Goal: Task Accomplishment & Management: Manage account settings

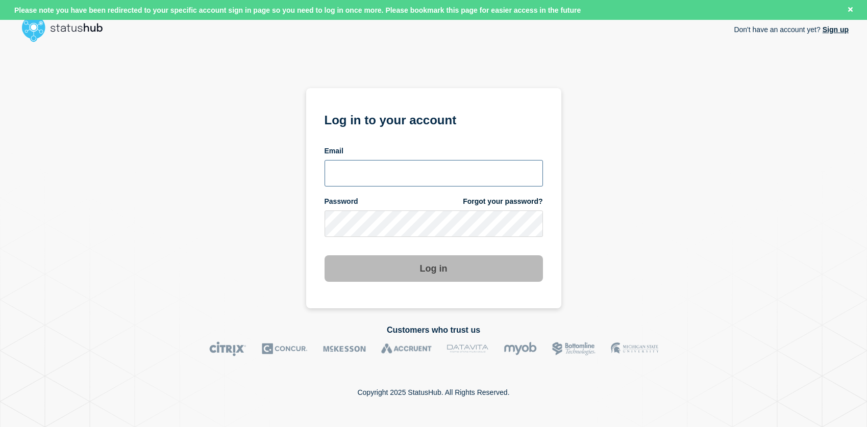
click at [448, 169] on input "email input" at bounding box center [433, 173] width 218 height 27
type input "[EMAIL_ADDRESS][DOMAIN_NAME]"
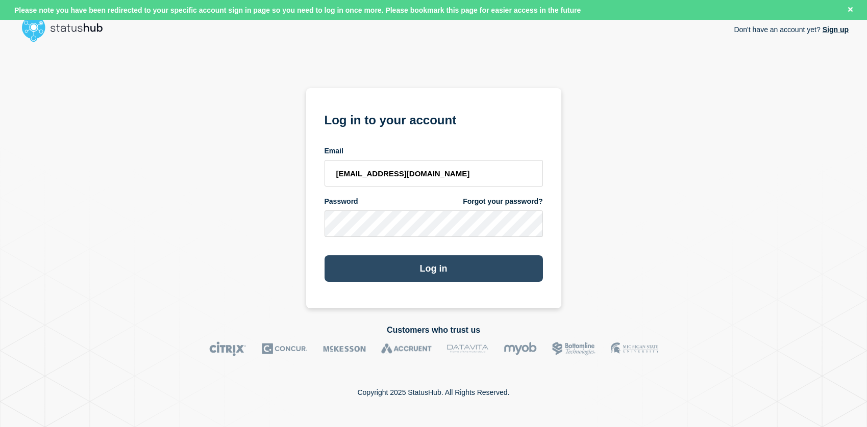
click at [434, 264] on button "Log in" at bounding box center [433, 269] width 218 height 27
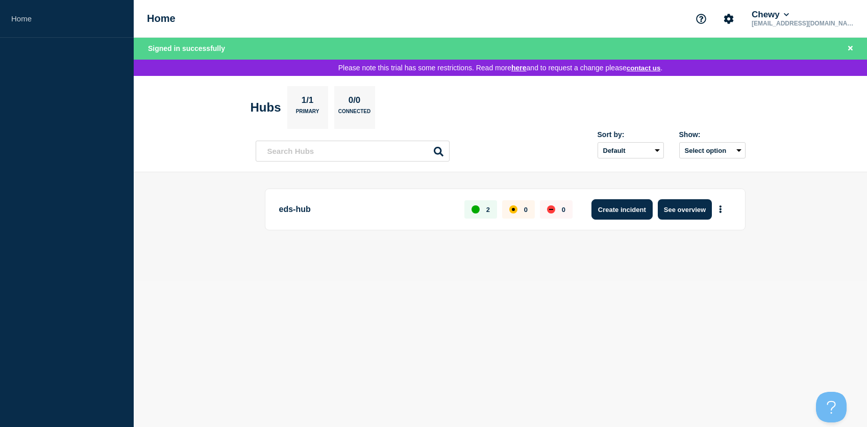
click at [628, 213] on button "Create incident" at bounding box center [621, 209] width 61 height 20
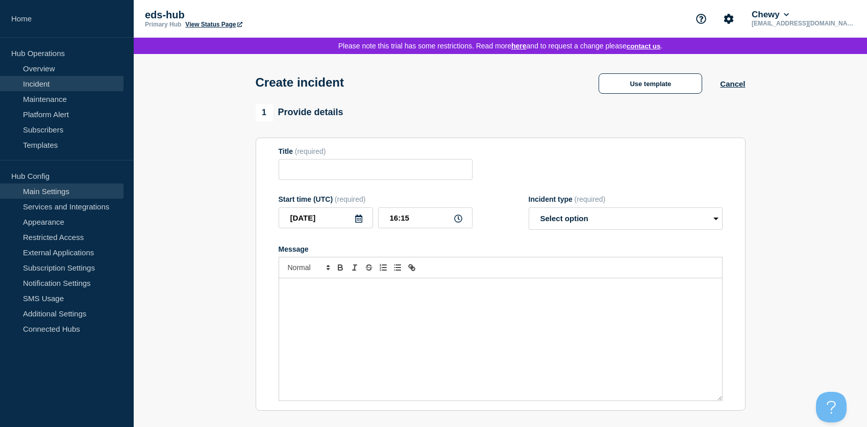
click at [53, 190] on link "Main Settings" at bounding box center [61, 191] width 123 height 15
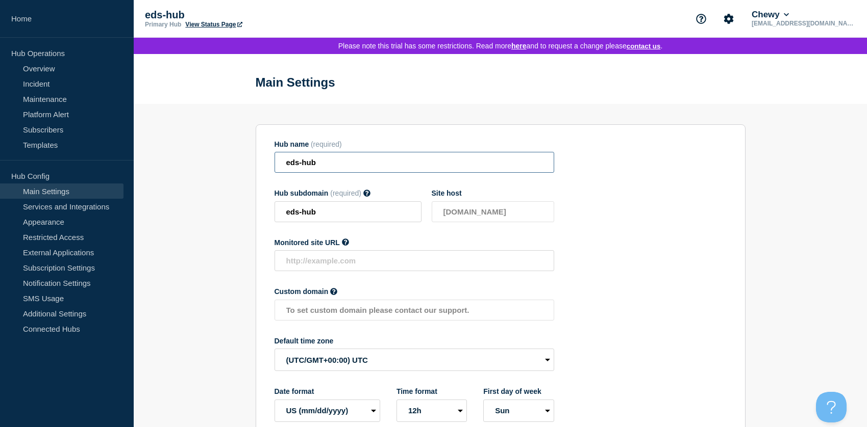
drag, startPoint x: 347, startPoint y: 164, endPoint x: 260, endPoint y: 164, distance: 87.7
click at [260, 164] on section "Hub name (required) eds-hub Hub subdomain (required) Must contain only ASCII le…" at bounding box center [501, 281] width 490 height 314
click at [58, 115] on link "Platform Alert" at bounding box center [61, 114] width 123 height 15
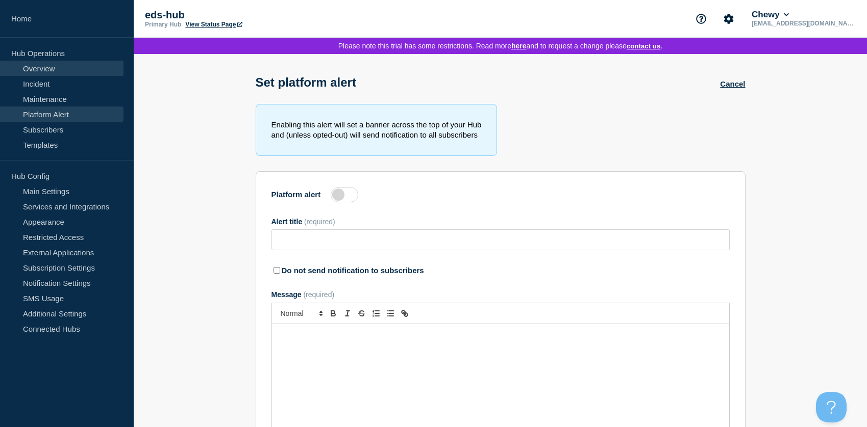
click at [43, 68] on link "Overview" at bounding box center [61, 68] width 123 height 15
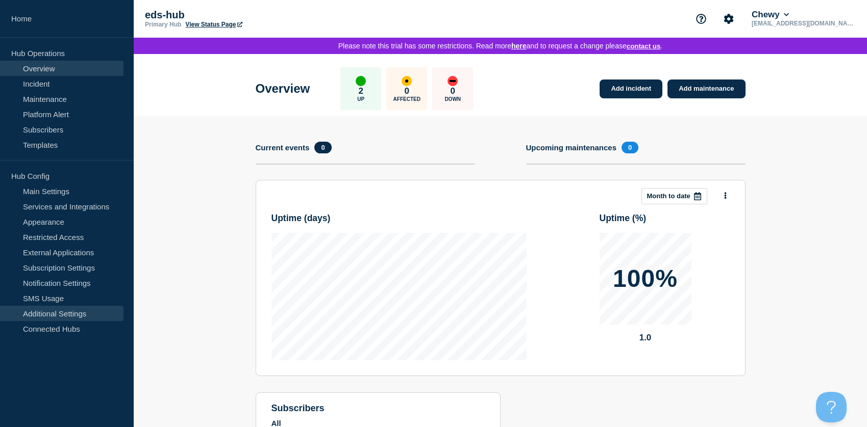
click at [52, 313] on link "Additional Settings" at bounding box center [61, 313] width 123 height 15
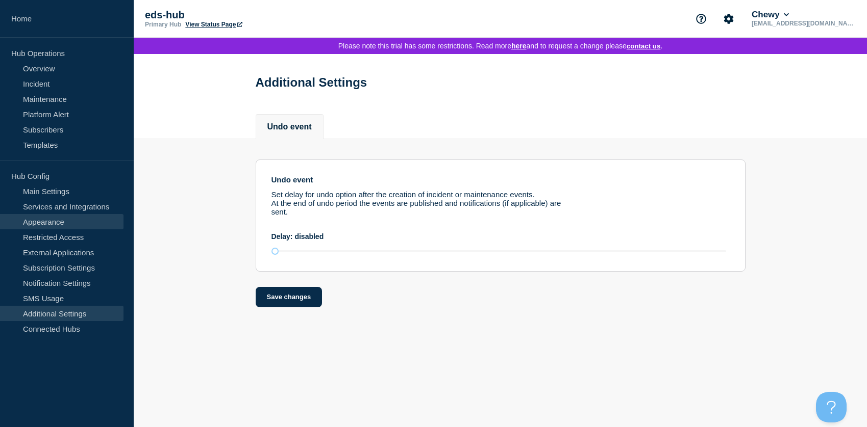
click at [52, 219] on link "Appearance" at bounding box center [61, 221] width 123 height 15
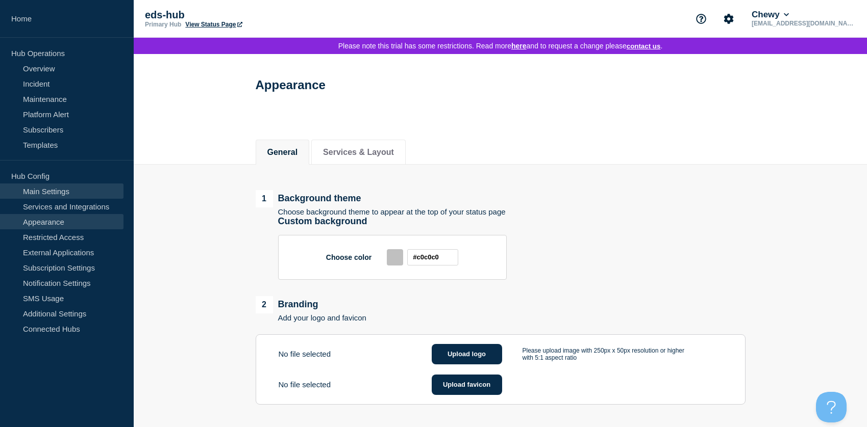
click at [64, 192] on link "Main Settings" at bounding box center [61, 191] width 123 height 15
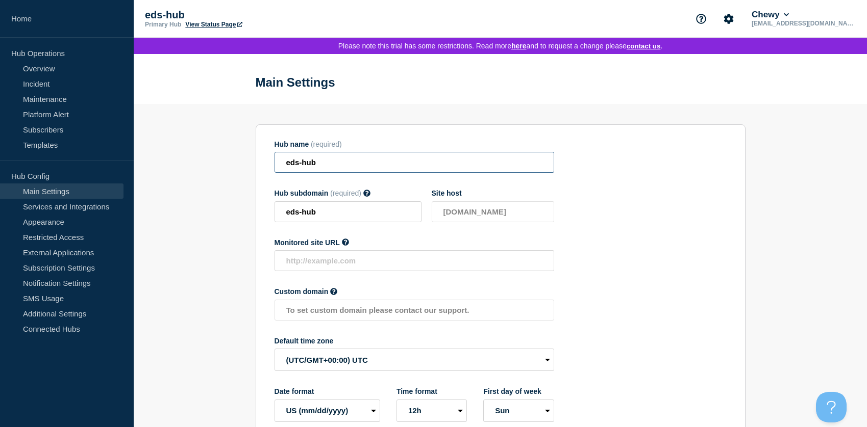
drag, startPoint x: 348, startPoint y: 170, endPoint x: 220, endPoint y: 153, distance: 129.2
click at [220, 154] on section "Hub name (required) eds-hub Hub subdomain (required) Must contain only ASCII le…" at bounding box center [500, 289] width 733 height 370
type input "D"
click at [342, 172] on input "Hub name" at bounding box center [414, 162] width 280 height 21
drag, startPoint x: 350, startPoint y: 221, endPoint x: 256, endPoint y: 214, distance: 94.6
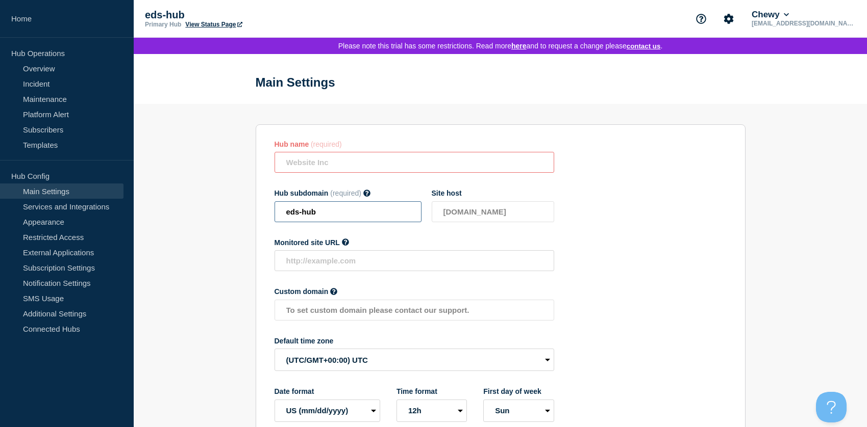
click at [256, 214] on section "Hub name (required) Hub subdomain (required) Must contain only ASCII letters, d…" at bounding box center [501, 281] width 490 height 314
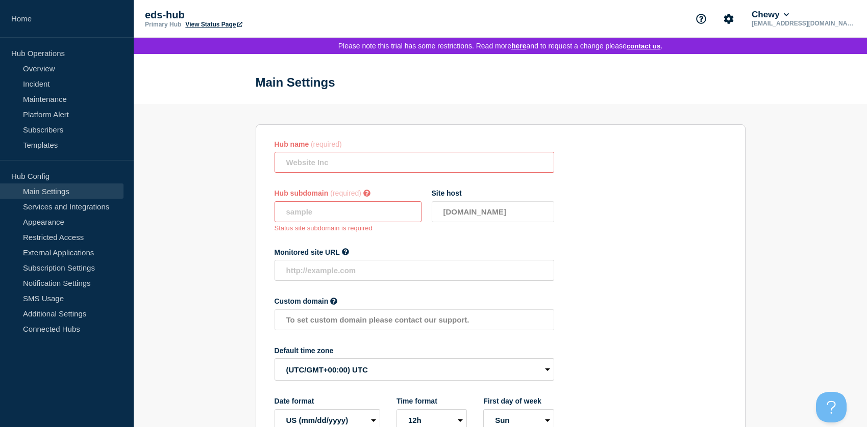
click at [302, 173] on input "Hub name" at bounding box center [414, 162] width 280 height 21
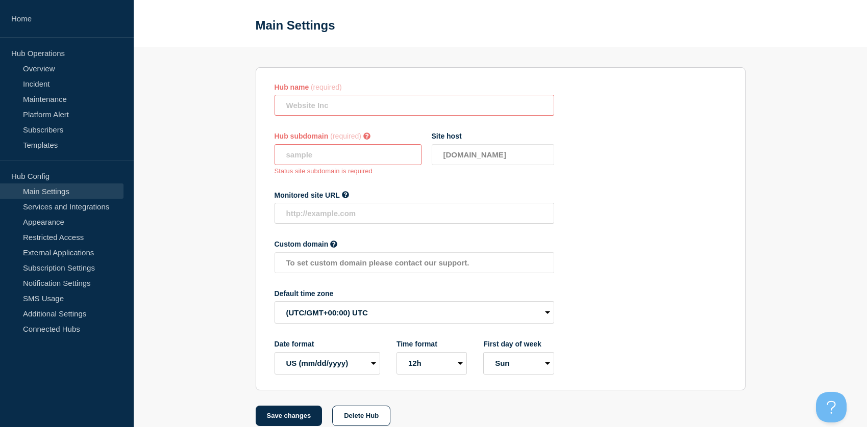
scroll to position [92, 0]
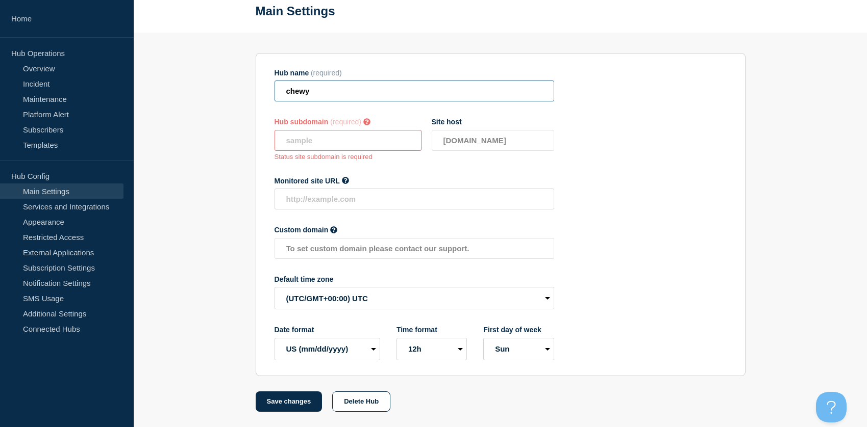
type input "chewy"
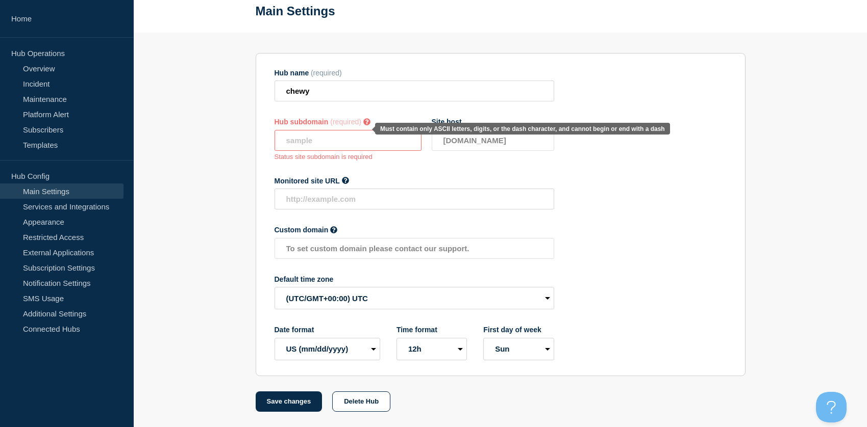
click at [368, 132] on input "text" at bounding box center [347, 140] width 147 height 21
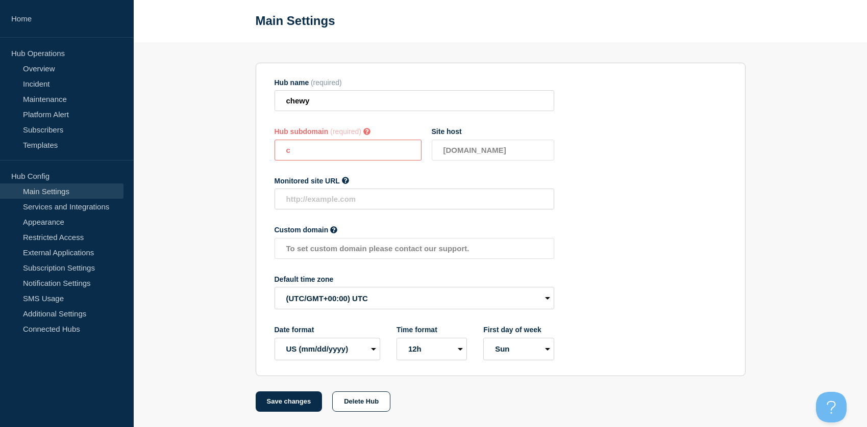
scroll to position [81, 0]
type input "chewy"
click at [444, 166] on div "Hub name (required) chewy Hub subdomain (required) Must contain only ASCII lett…" at bounding box center [414, 220] width 280 height 282
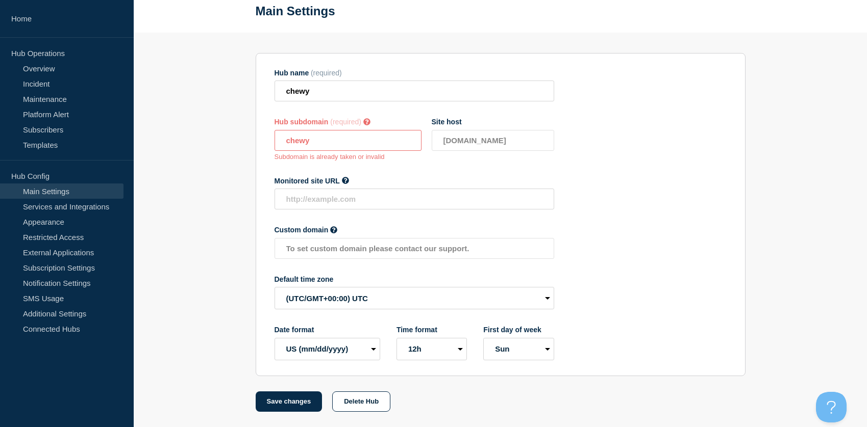
drag, startPoint x: 356, startPoint y: 140, endPoint x: 268, endPoint y: 137, distance: 87.3
click at [268, 137] on section "Hub name (required) chewy Hub subdomain (required) Must contain only ASCII lett…" at bounding box center [501, 214] width 490 height 323
